Goal: Task Accomplishment & Management: Complete application form

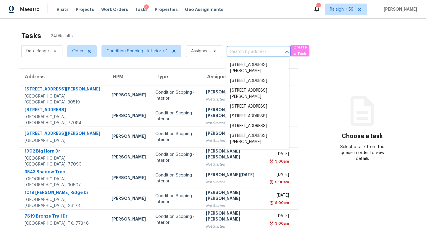
click at [237, 51] on input "text" at bounding box center [250, 51] width 47 height 9
paste input "[STREET_ADDRESS]"
type input "[STREET_ADDRESS]"
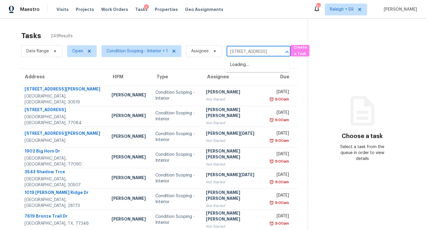
scroll to position [0, 28]
click at [248, 68] on li "[STREET_ADDRESS]" at bounding box center [257, 65] width 64 height 10
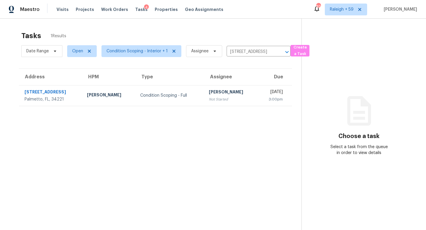
click at [209, 90] on div "[PERSON_NAME]" at bounding box center [231, 92] width 44 height 7
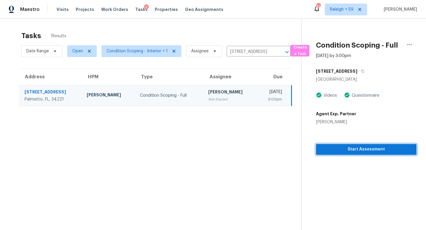
click at [341, 151] on span "Start Assessment" at bounding box center [366, 149] width 91 height 7
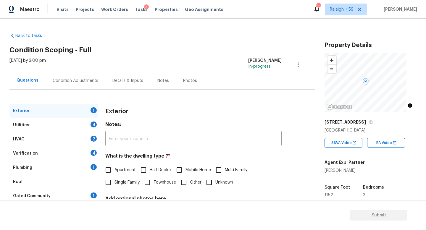
scroll to position [9, 0]
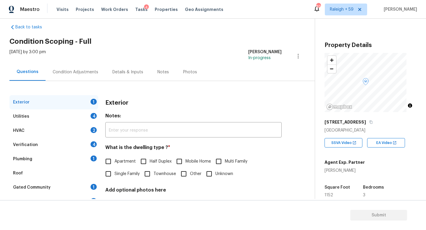
click at [129, 175] on span "Single Family" at bounding box center [127, 174] width 25 height 6
click at [115, 175] on input "Single Family" at bounding box center [108, 174] width 12 height 12
checkbox input "true"
click at [77, 148] on div "Verification 4" at bounding box center [53, 145] width 89 height 14
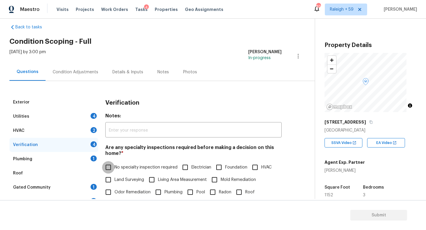
click at [111, 167] on input "No specialty inspection required" at bounding box center [108, 167] width 12 height 12
checkbox input "true"
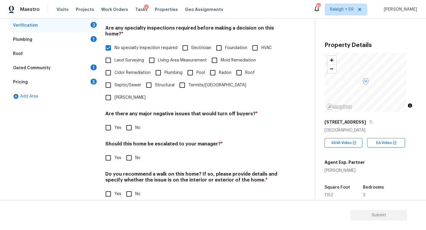
click at [134, 131] on input "No" at bounding box center [129, 128] width 12 height 12
checkbox input "true"
click at [111, 154] on input "Yes" at bounding box center [108, 158] width 12 height 12
checkbox input "true"
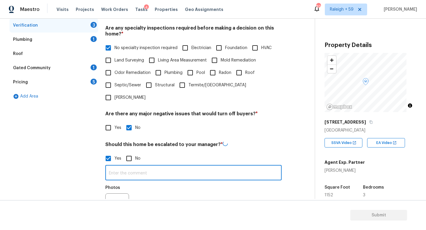
click at [127, 177] on input "text" at bounding box center [193, 174] width 176 height 14
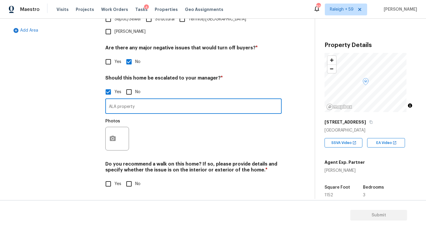
scroll to position [199, 0]
type input "ALA property"
click at [116, 135] on icon "button" at bounding box center [112, 138] width 7 height 7
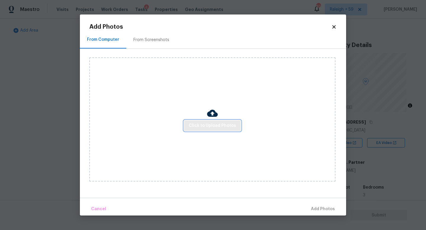
click at [212, 125] on span "Click to Upload Photos" at bounding box center [212, 125] width 47 height 7
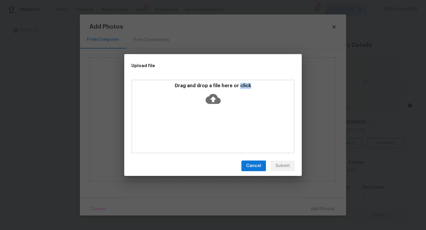
click at [212, 125] on div "Drag and drop a file here or click" at bounding box center [212, 117] width 163 height 74
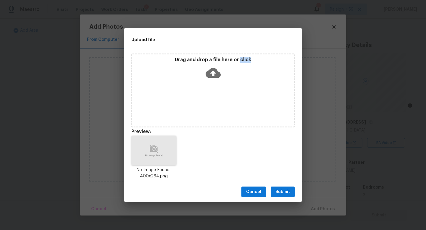
click at [290, 194] on button "Submit" at bounding box center [283, 192] width 24 height 11
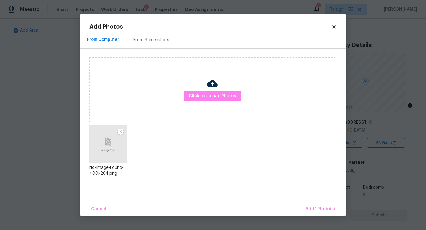
click at [320, 201] on div "Cancel Add 1 Photo(s)" at bounding box center [213, 207] width 266 height 18
click at [317, 208] on span "Add 1 Photo(s)" at bounding box center [320, 209] width 29 height 7
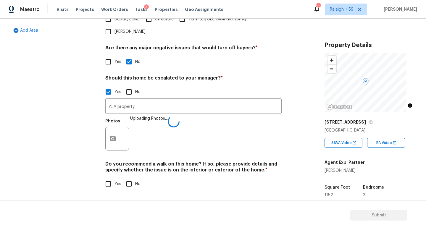
click at [128, 178] on input "No" at bounding box center [129, 184] width 12 height 12
checkbox input "true"
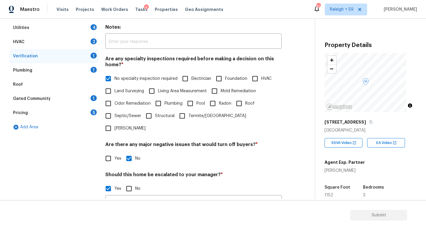
scroll to position [97, 0]
click at [87, 74] on div "Plumbing 1" at bounding box center [53, 71] width 89 height 14
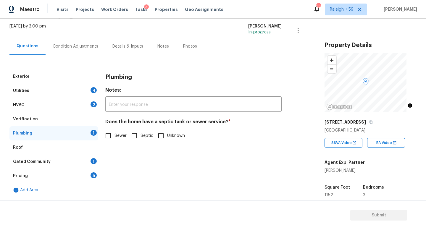
scroll to position [39, 0]
click at [116, 135] on label "Sewer" at bounding box center [114, 136] width 25 height 12
click at [115, 135] on input "Sewer" at bounding box center [108, 136] width 12 height 12
checkbox input "true"
click at [87, 157] on div "Gated Community 1" at bounding box center [53, 162] width 89 height 14
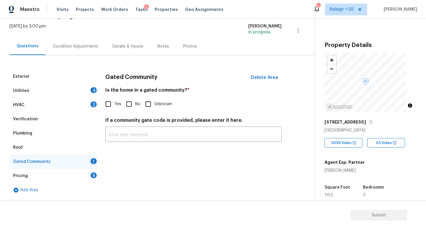
click at [130, 100] on input "No" at bounding box center [129, 104] width 12 height 12
checkbox input "true"
click at [67, 84] on div "Utilities 4" at bounding box center [53, 91] width 89 height 14
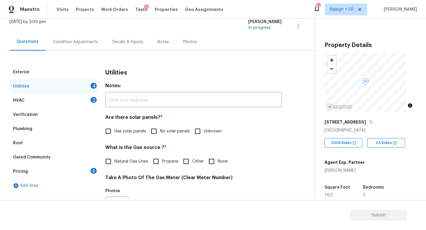
scroll to position [96, 0]
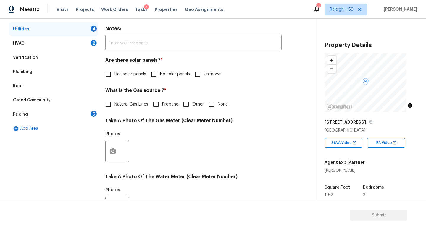
click at [169, 78] on label "No solar panels" at bounding box center [169, 74] width 42 height 12
click at [160, 78] on input "No solar panels" at bounding box center [154, 74] width 12 height 12
checkbox input "true"
click at [131, 104] on span "Natural Gas Lines" at bounding box center [132, 104] width 34 height 6
click at [115, 104] on input "Natural Gas Lines" at bounding box center [108, 104] width 12 height 12
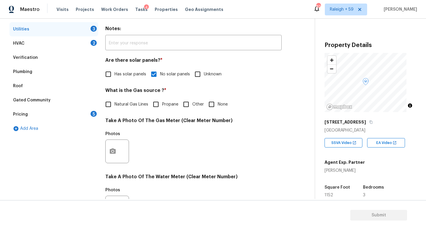
checkbox input "true"
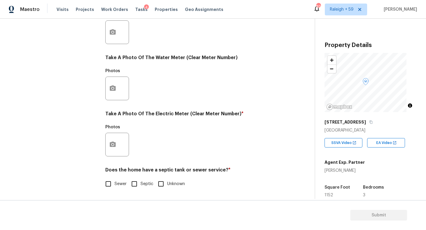
scroll to position [220, 0]
click at [120, 140] on div at bounding box center [117, 145] width 24 height 24
click at [112, 143] on icon "button" at bounding box center [112, 144] width 7 height 7
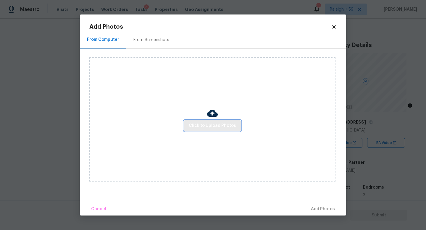
click at [200, 128] on span "Click to Upload Photos" at bounding box center [212, 125] width 47 height 7
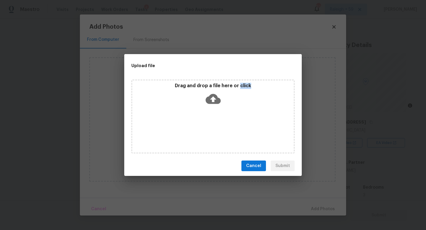
click at [200, 128] on div "Drag and drop a file here or click" at bounding box center [212, 117] width 163 height 74
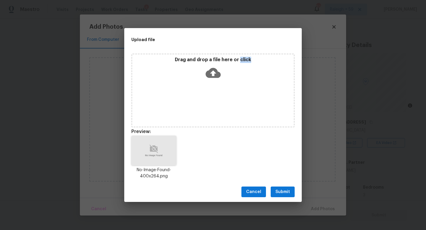
click at [281, 190] on span "Submit" at bounding box center [282, 191] width 14 height 7
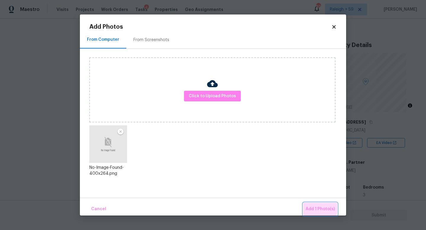
click at [309, 207] on span "Add 1 Photo(s)" at bounding box center [320, 209] width 29 height 7
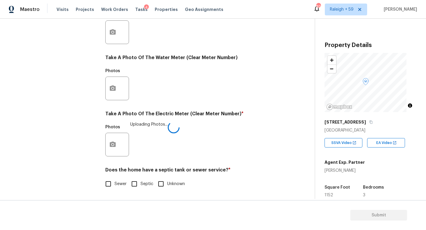
click at [117, 181] on span "Sewer" at bounding box center [121, 184] width 12 height 6
click at [115, 179] on input "Sewer" at bounding box center [108, 184] width 12 height 12
checkbox input "true"
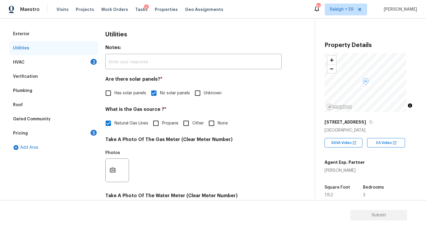
scroll to position [0, 0]
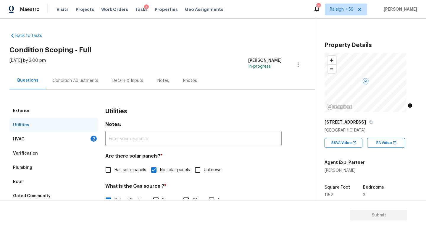
click at [76, 82] on div "Condition Adjustments" at bounding box center [76, 81] width 46 height 6
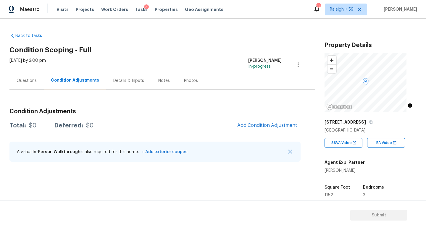
click at [29, 80] on div "Questions" at bounding box center [27, 81] width 20 height 6
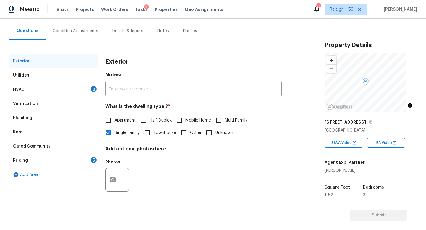
scroll to position [59, 0]
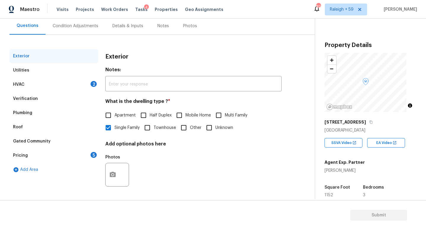
click at [88, 154] on div "Pricing 5" at bounding box center [53, 156] width 89 height 14
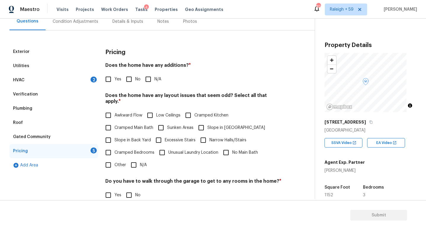
click at [132, 82] on input "No" at bounding box center [129, 79] width 12 height 12
checkbox input "true"
click at [141, 166] on span "N/A" at bounding box center [143, 165] width 7 height 6
click at [140, 166] on input "N/A" at bounding box center [134, 165] width 12 height 12
checkbox input "true"
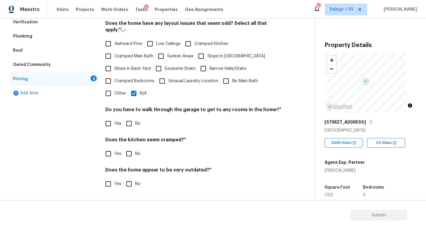
scroll to position [135, 0]
click at [134, 122] on input "No" at bounding box center [129, 123] width 12 height 12
checkbox input "true"
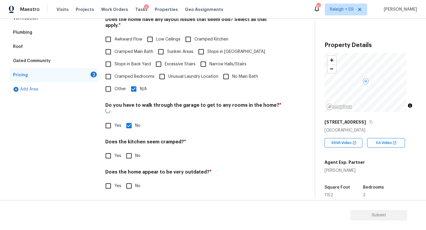
click at [135, 151] on label "No" at bounding box center [132, 156] width 18 height 12
click at [135, 151] on input "No" at bounding box center [129, 156] width 12 height 12
checkbox input "true"
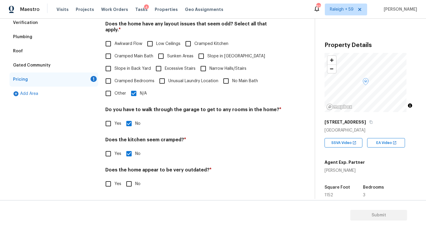
click at [133, 181] on input "No" at bounding box center [129, 184] width 12 height 12
checkbox input "true"
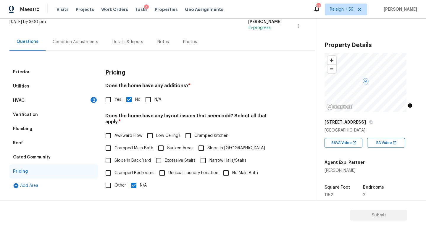
scroll to position [0, 0]
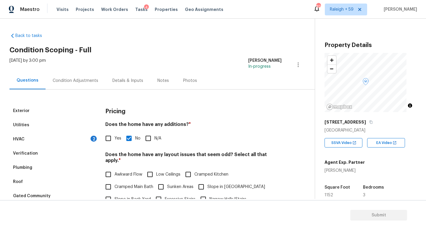
click at [133, 80] on div "Details & Inputs" at bounding box center [127, 81] width 31 height 6
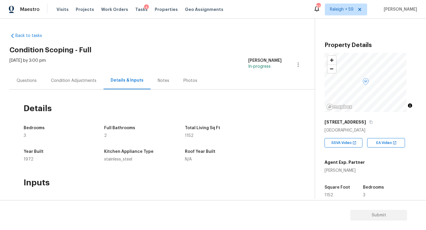
click at [32, 77] on div "Questions" at bounding box center [26, 80] width 34 height 17
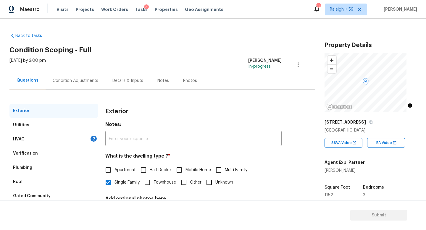
click at [85, 81] on div "Condition Adjustments" at bounding box center [76, 81] width 46 height 6
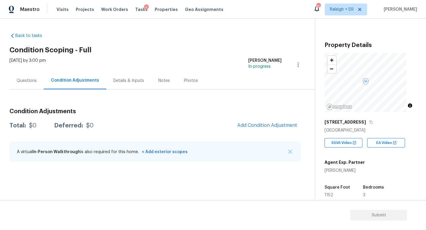
click at [20, 81] on div "Questions" at bounding box center [27, 81] width 20 height 6
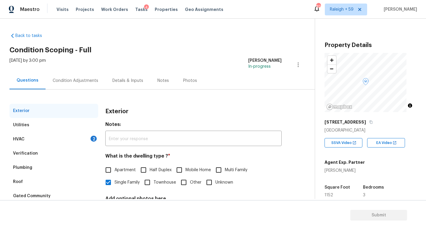
click at [92, 80] on div "Condition Adjustments" at bounding box center [76, 81] width 46 height 6
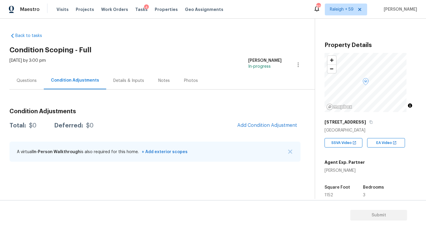
click at [29, 80] on div "Questions" at bounding box center [27, 81] width 20 height 6
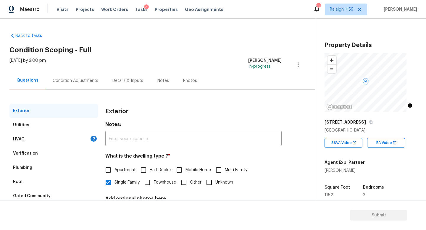
click at [77, 81] on div "Condition Adjustments" at bounding box center [76, 81] width 46 height 6
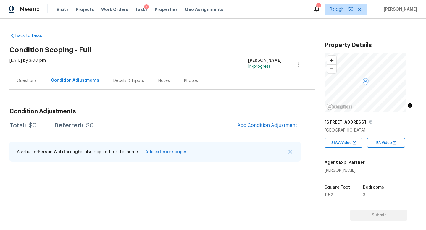
scroll to position [116, 0]
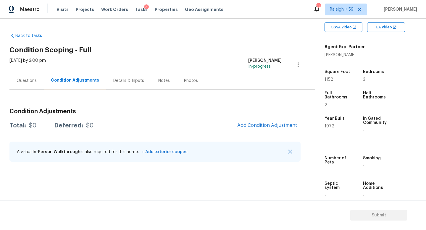
click at [132, 80] on div "Details & Inputs" at bounding box center [128, 81] width 31 height 6
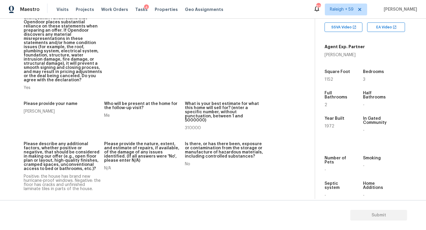
scroll to position [54, 0]
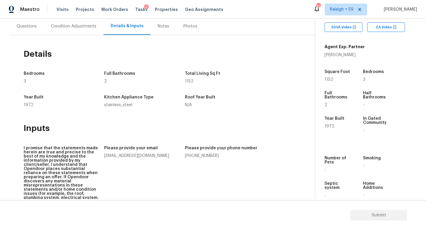
click at [78, 32] on div "Condition Adjustments" at bounding box center [74, 25] width 60 height 17
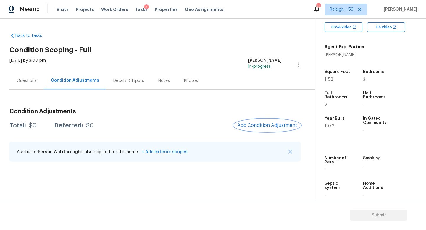
click at [252, 126] on span "Add Condition Adjustment" at bounding box center [267, 125] width 60 height 5
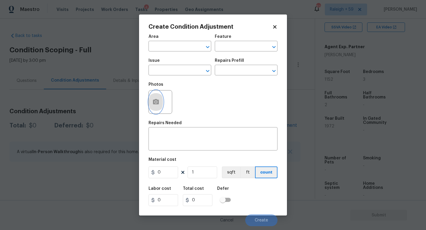
click at [160, 107] on button "button" at bounding box center [156, 102] width 14 height 23
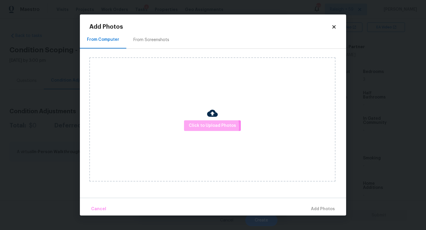
click at [202, 127] on span "Click to Upload Photos" at bounding box center [212, 125] width 47 height 7
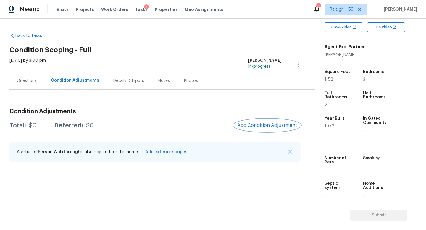
click at [268, 120] on button "Add Condition Adjustment" at bounding box center [267, 125] width 67 height 12
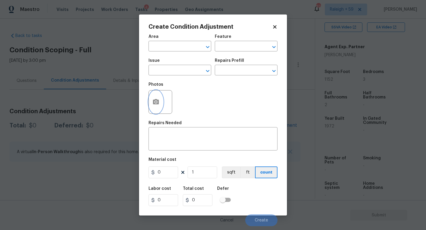
click at [156, 100] on icon "button" at bounding box center [156, 101] width 6 height 5
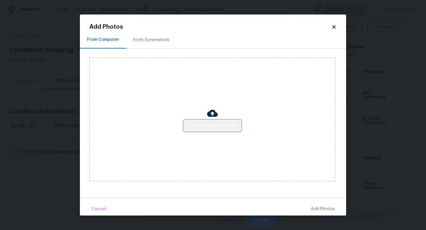
click at [215, 124] on span "Click to Upload Photos" at bounding box center [212, 125] width 47 height 7
